Goal: Navigation & Orientation: Find specific page/section

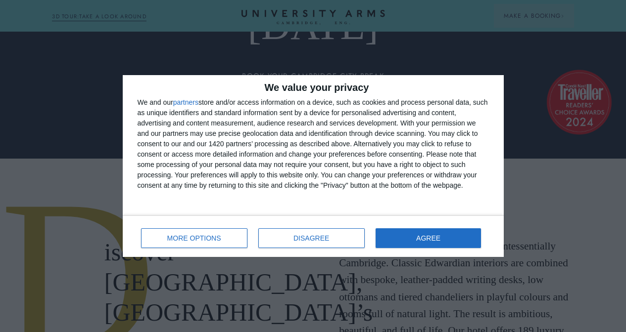
scroll to position [231, 0]
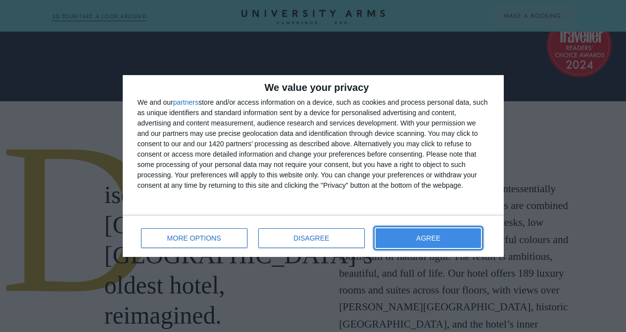
click at [421, 233] on button "AGREE" at bounding box center [428, 239] width 106 height 20
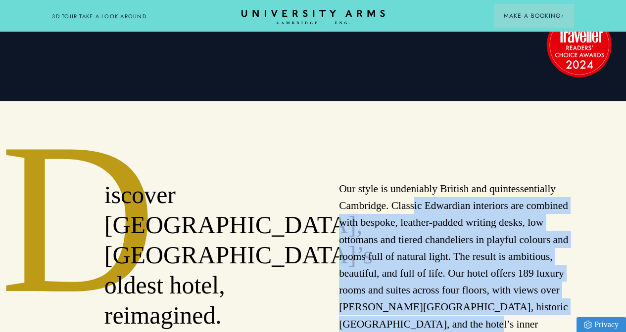
drag, startPoint x: 413, startPoint y: 213, endPoint x: 427, endPoint y: 319, distance: 106.4
click at [428, 319] on p "Our style is undeniably British and quintessentially Cambridge. Classic Edwardi…" at bounding box center [456, 265] width 234 height 169
click at [427, 319] on p "Our style is undeniably British and quintessentially Cambridge. Classic Edwardi…" at bounding box center [456, 265] width 234 height 169
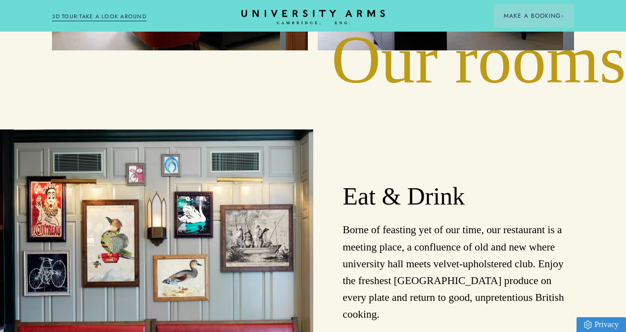
scroll to position [1462, 0]
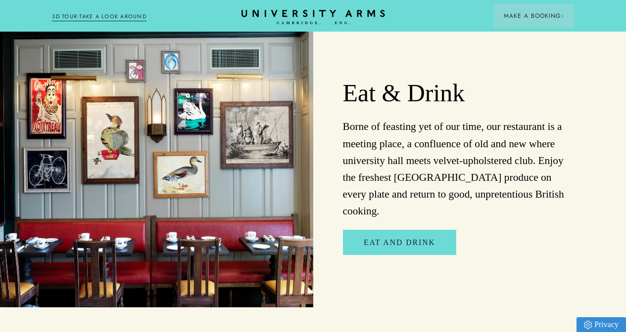
drag, startPoint x: 363, startPoint y: 147, endPoint x: 453, endPoint y: 192, distance: 100.0
click at [453, 192] on p "Borne of feasting yet of our time, our restaurant is a meeting place, a conflue…" at bounding box center [458, 168] width 231 height 101
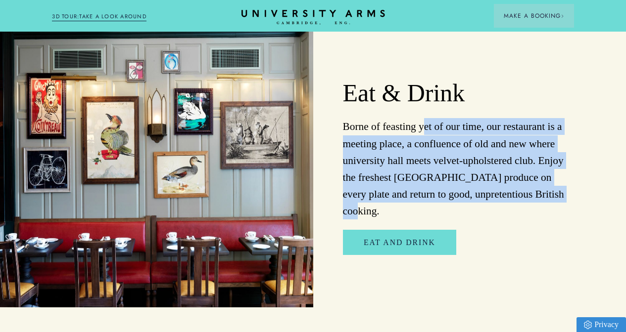
drag, startPoint x: 558, startPoint y: 188, endPoint x: 424, endPoint y: 120, distance: 149.6
click at [424, 120] on p "Borne of feasting yet of our time, our restaurant is a meeting place, a conflue…" at bounding box center [458, 168] width 231 height 101
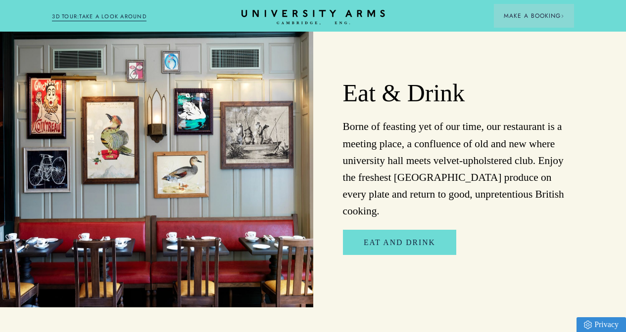
click at [424, 120] on p "Borne of feasting yet of our time, our restaurant is a meeting place, a conflue…" at bounding box center [458, 168] width 231 height 101
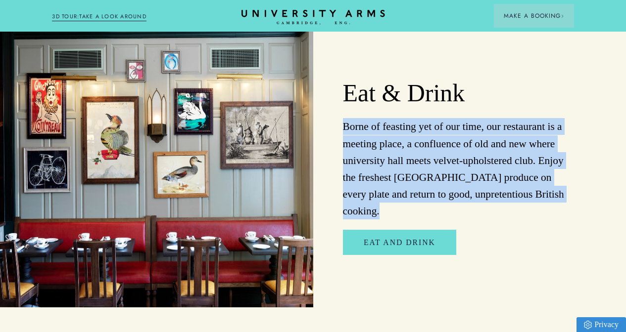
click at [424, 120] on p "Borne of feasting yet of our time, our restaurant is a meeting place, a conflue…" at bounding box center [458, 168] width 231 height 101
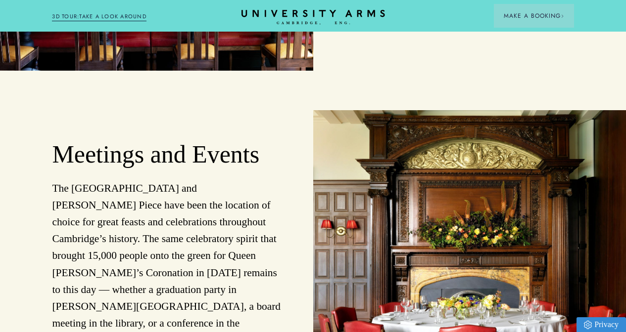
scroll to position [1727, 0]
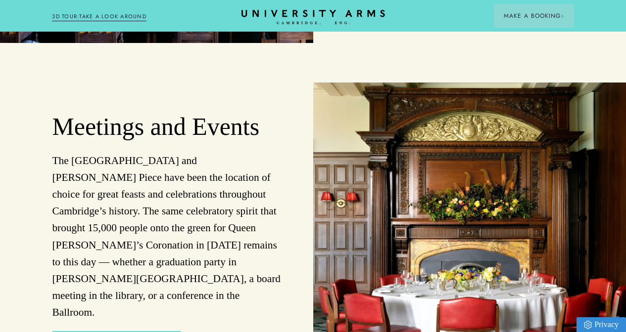
click at [218, 152] on p "The [GEOGRAPHIC_DATA] and [PERSON_NAME] Piece have been the location of choice …" at bounding box center [167, 236] width 231 height 169
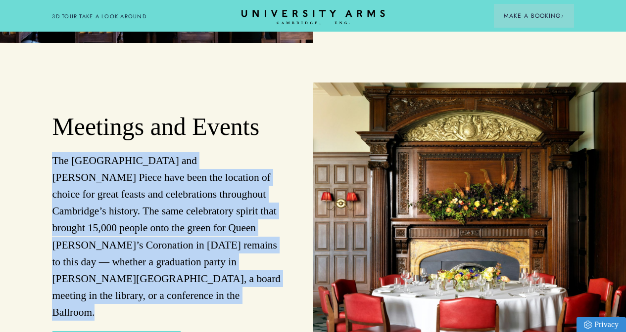
click at [218, 152] on p "The [GEOGRAPHIC_DATA] and [PERSON_NAME] Piece have been the location of choice …" at bounding box center [167, 236] width 231 height 169
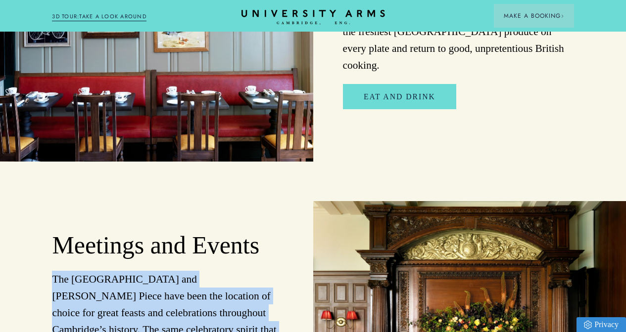
scroll to position [1578, 0]
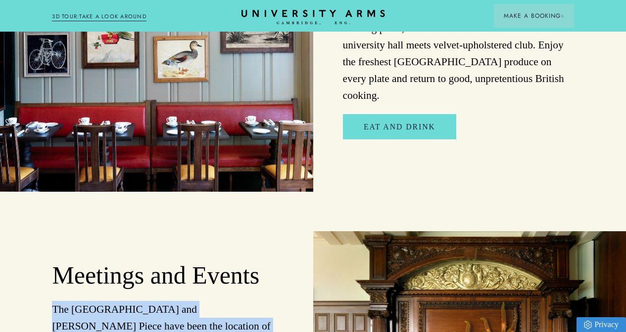
click at [139, 18] on link "3D TOUR:TAKE A LOOK AROUND" at bounding box center [99, 16] width 94 height 9
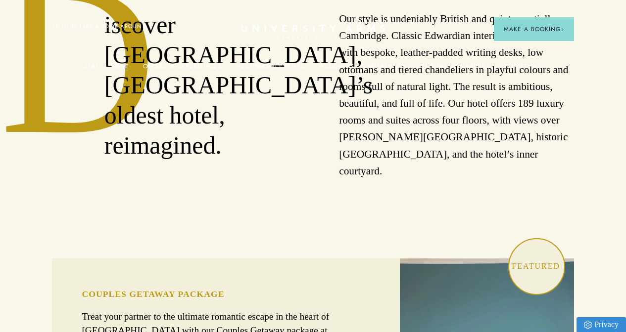
scroll to position [0, 0]
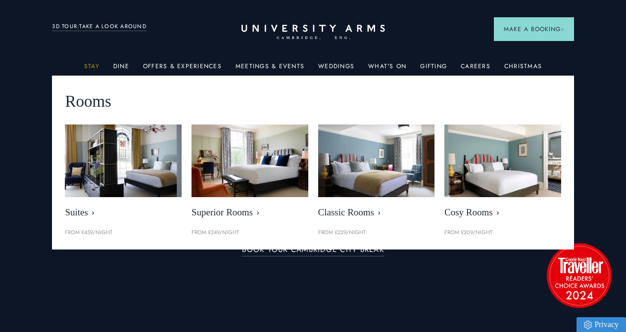
click at [95, 67] on link "Stay" at bounding box center [91, 69] width 15 height 13
